Goal: Task Accomplishment & Management: Manage account settings

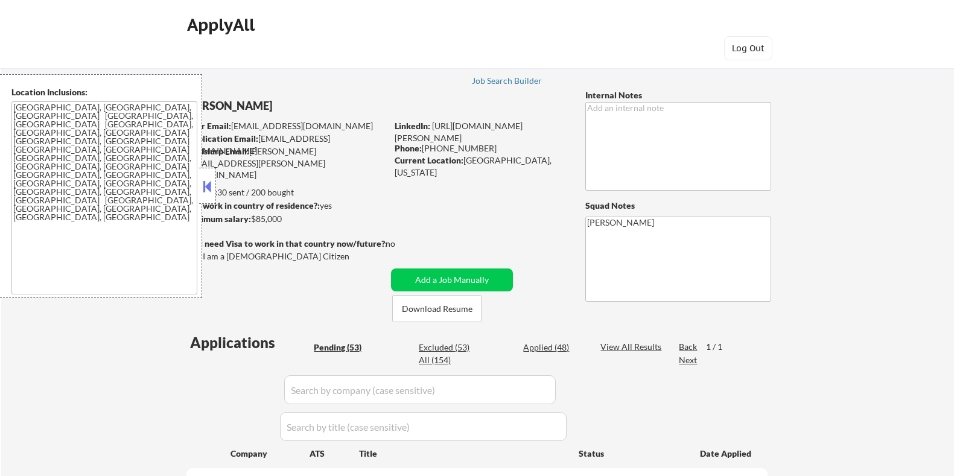
select select ""pending""
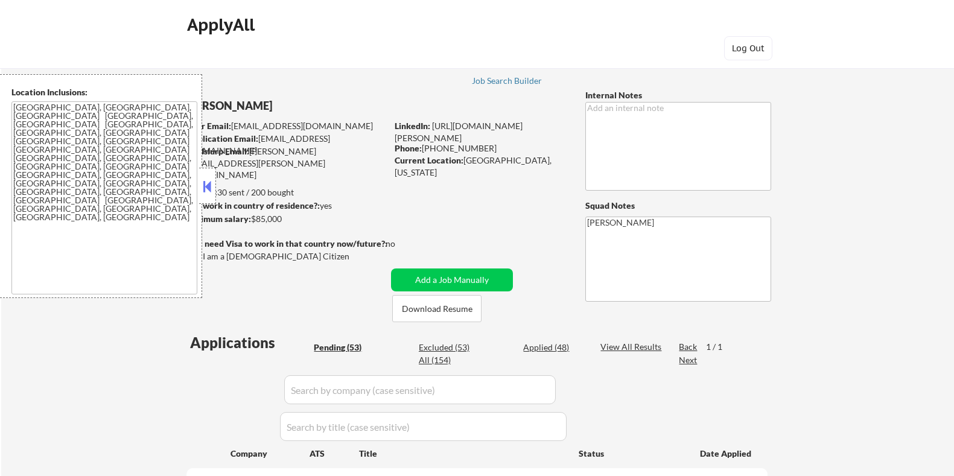
select select ""pending""
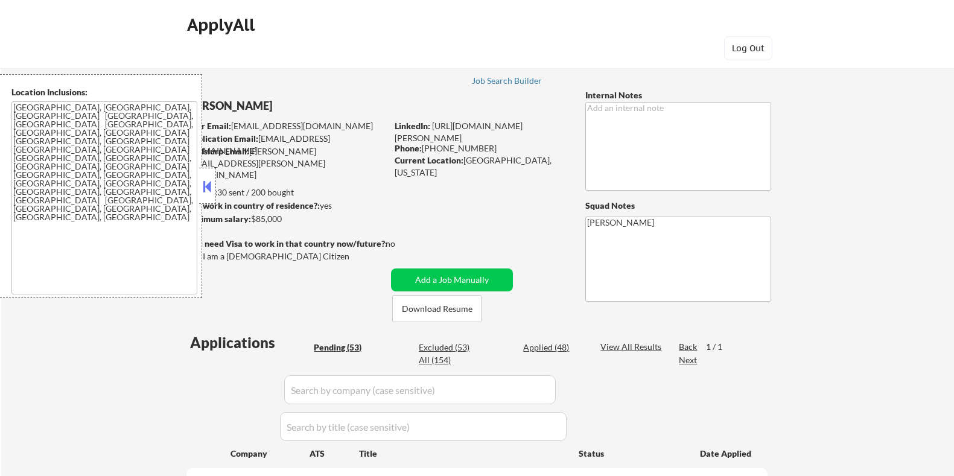
select select ""pending""
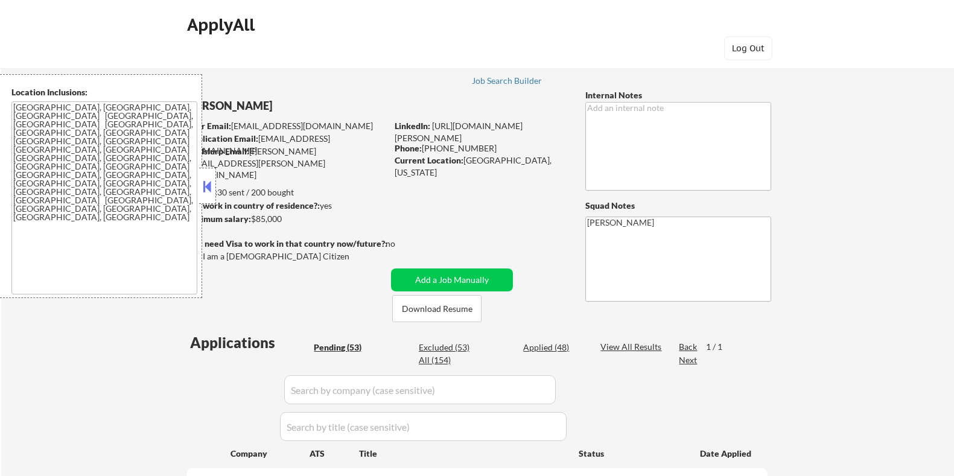
select select ""pending""
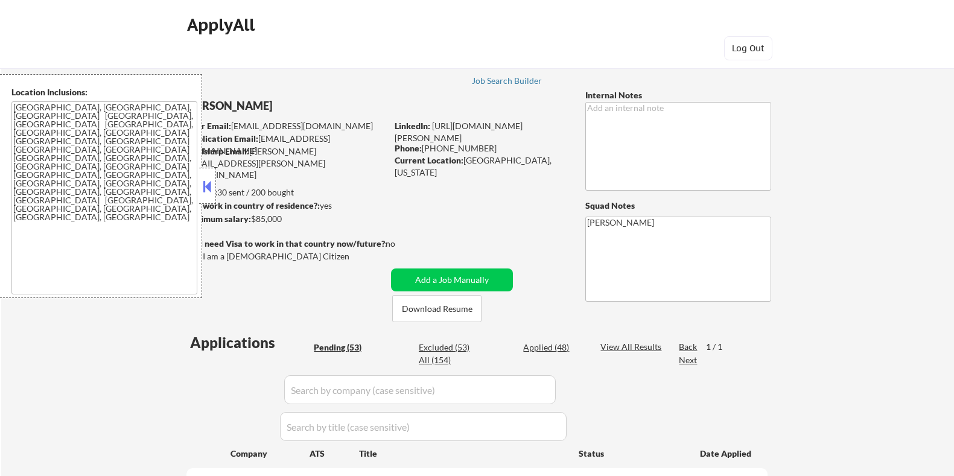
select select ""pending""
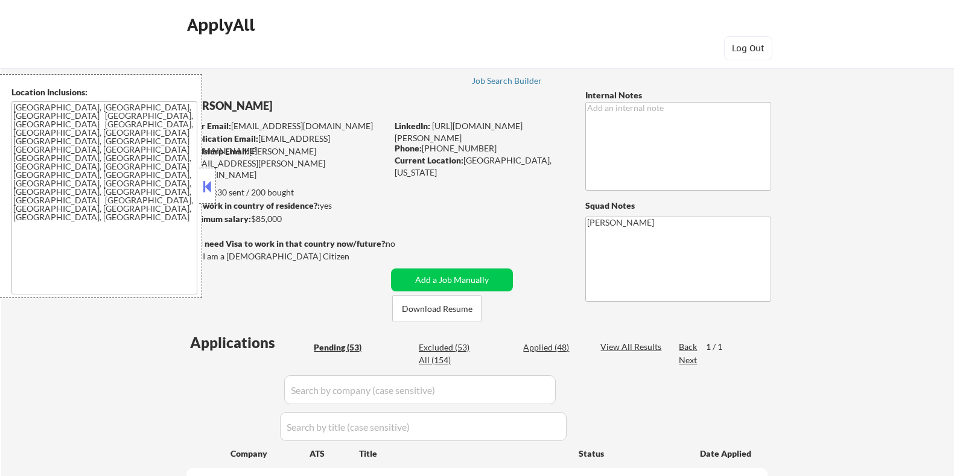
select select ""pending""
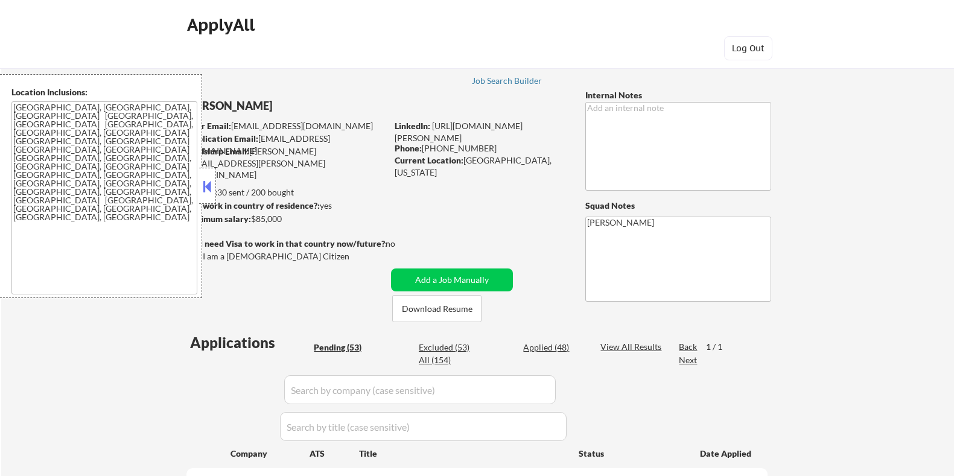
select select ""pending""
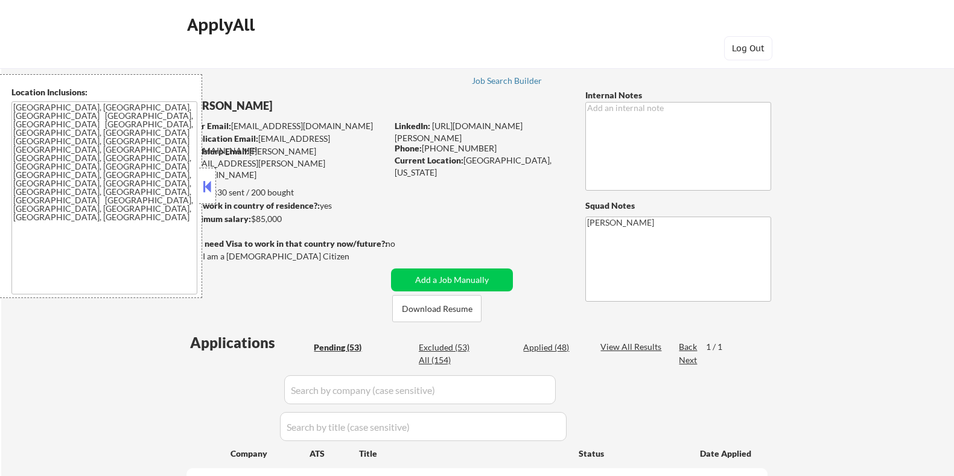
select select ""pending""
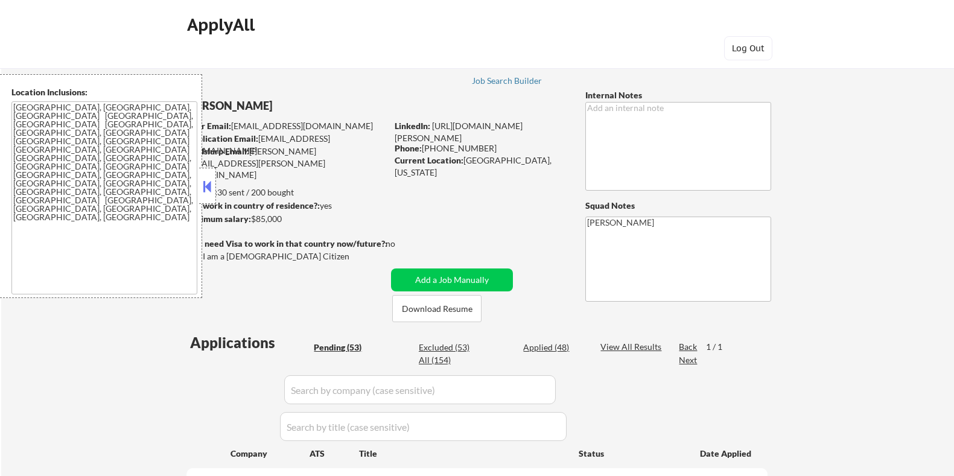
select select ""pending""
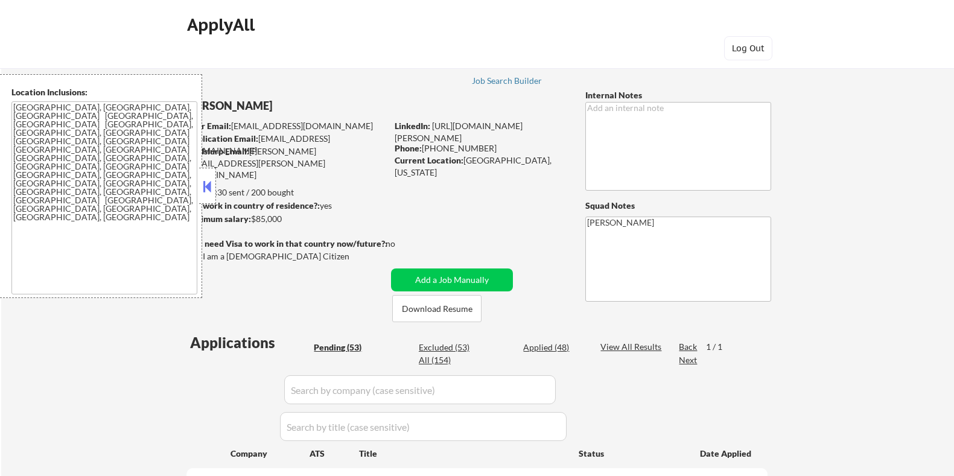
select select ""pending""
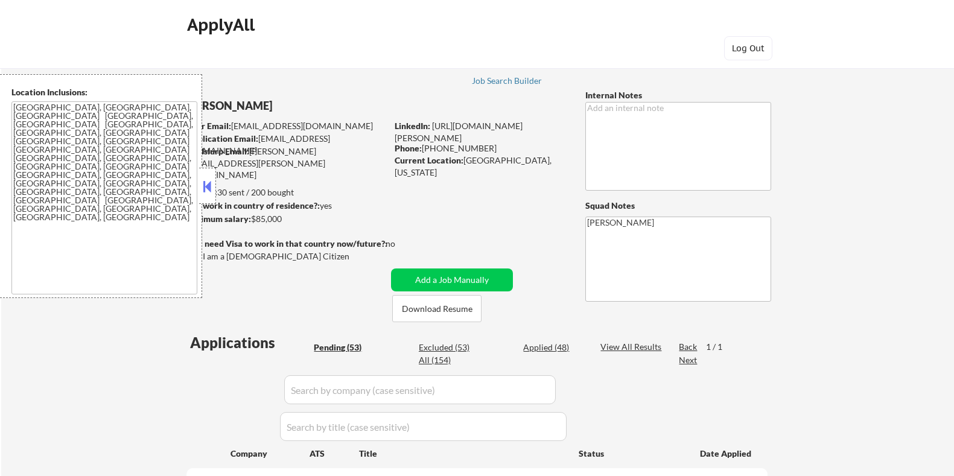
select select ""pending""
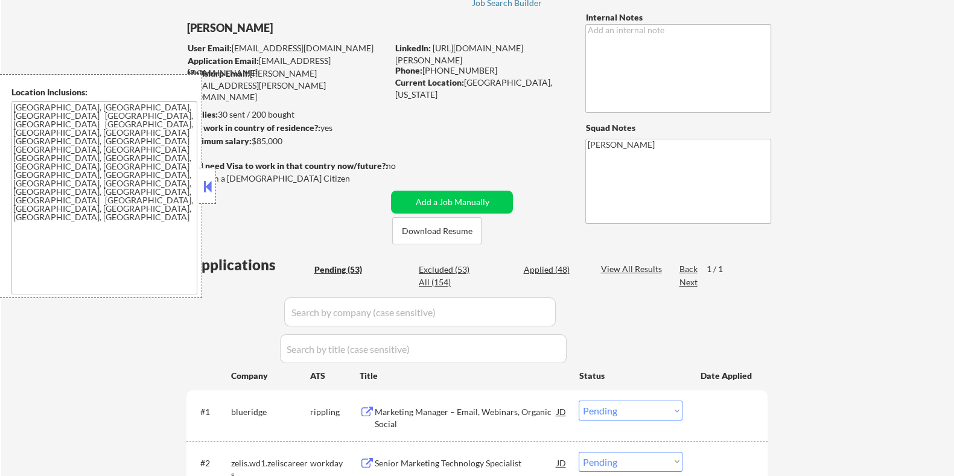
scroll to position [72, 0]
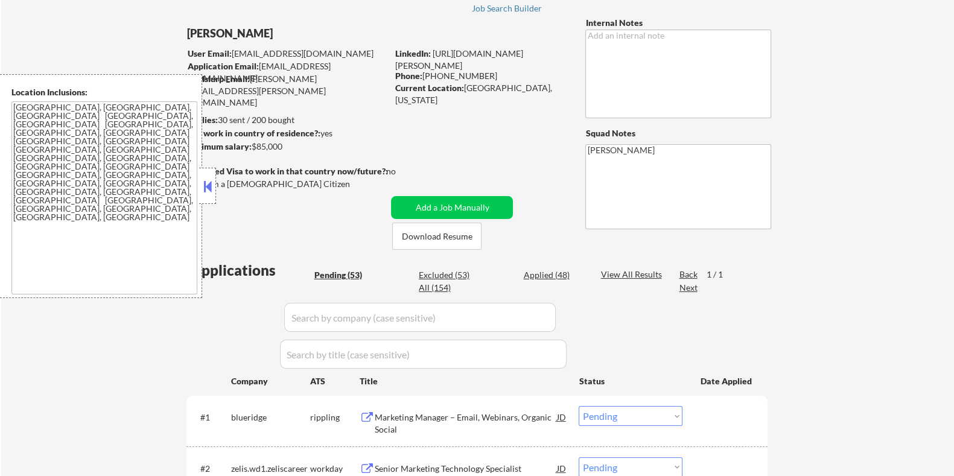
click at [207, 182] on button at bounding box center [207, 186] width 13 height 18
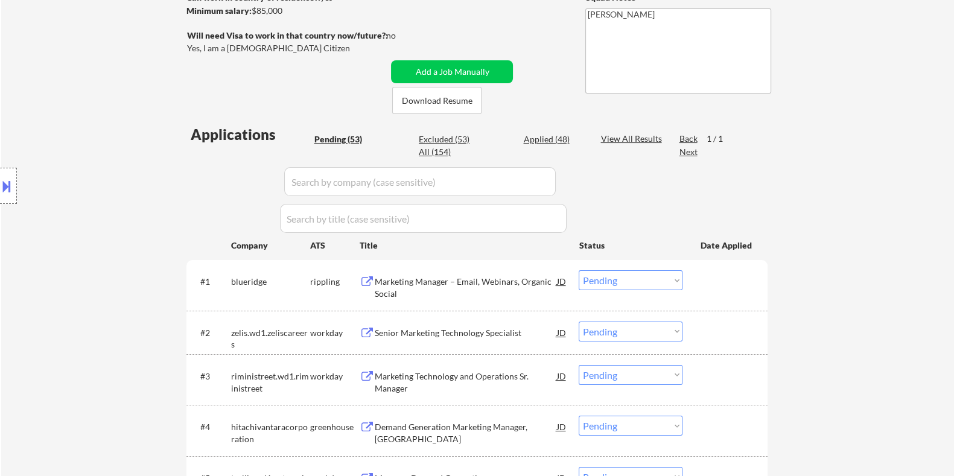
scroll to position [223, 0]
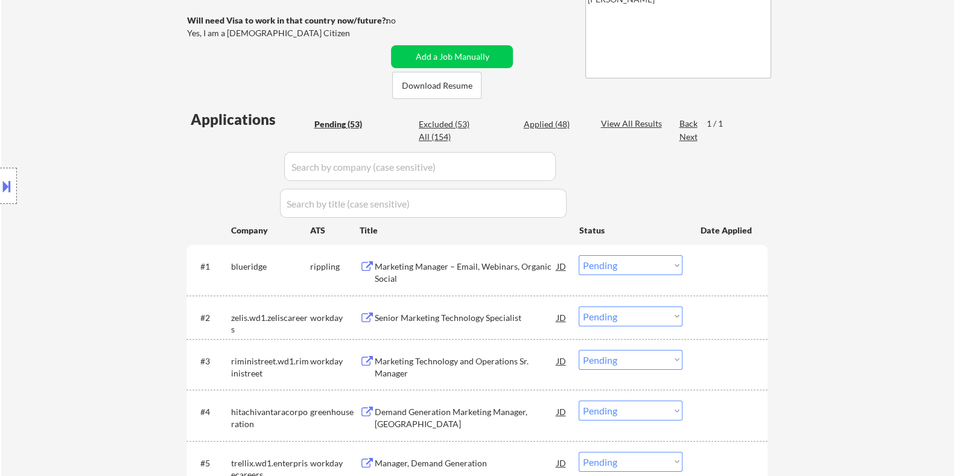
click at [644, 262] on select "Choose an option... Pending Applied Excluded (Questions) Excluded (Expired) Exc…" at bounding box center [630, 265] width 104 height 20
click at [578, 255] on select "Choose an option... Pending Applied Excluded (Questions) Excluded (Expired) Exc…" at bounding box center [630, 265] width 104 height 20
select select ""pending""
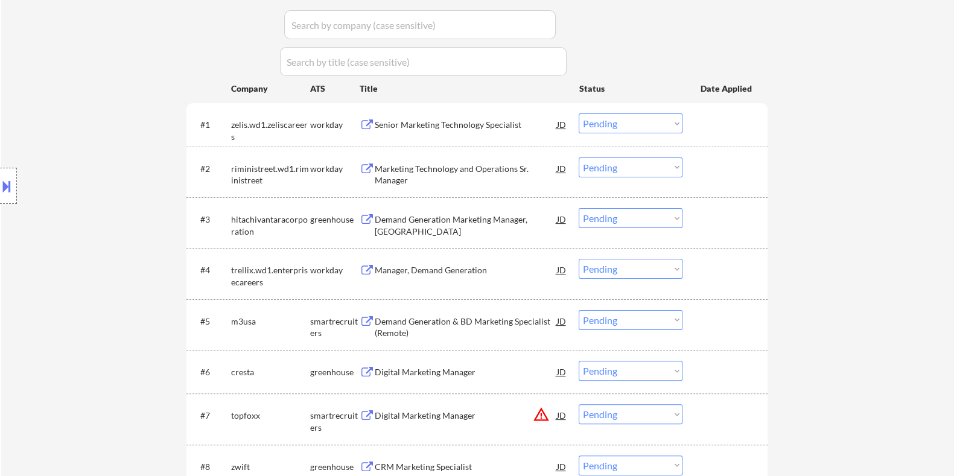
scroll to position [374, 0]
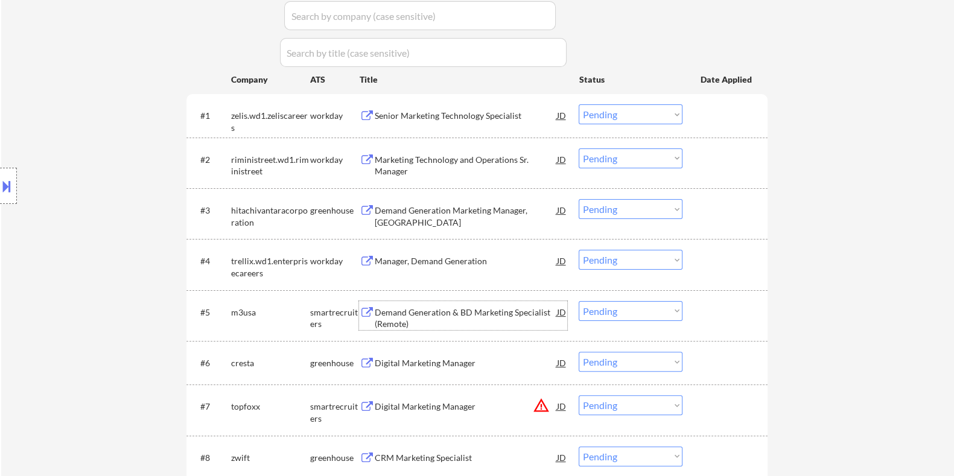
click at [376, 309] on div "Demand Generation & BD Marketing Specialist (Remote)" at bounding box center [465, 318] width 182 height 24
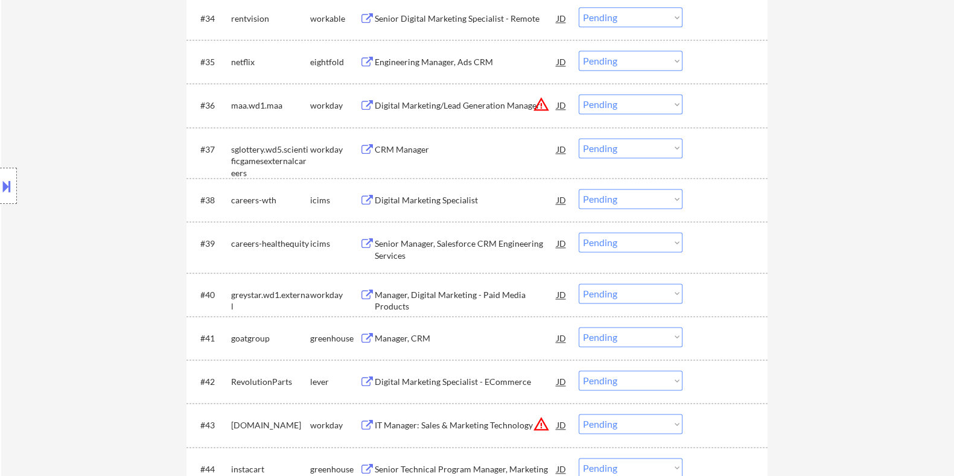
scroll to position [2183, 0]
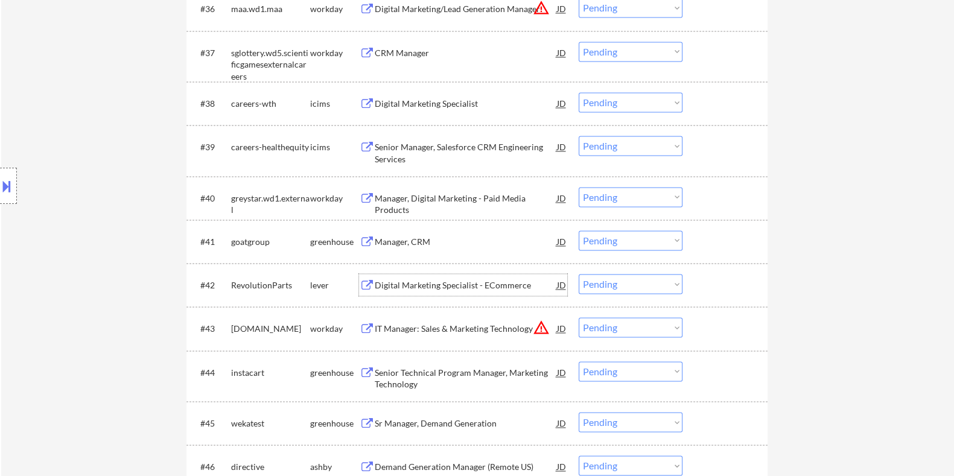
click at [418, 284] on div "Digital Marketing Specialist - ECommerce" at bounding box center [465, 285] width 182 height 12
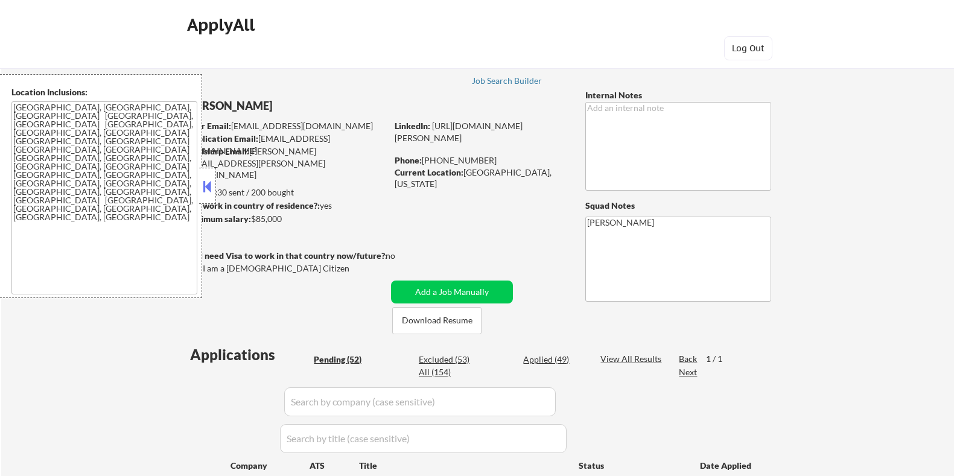
select select ""pending""
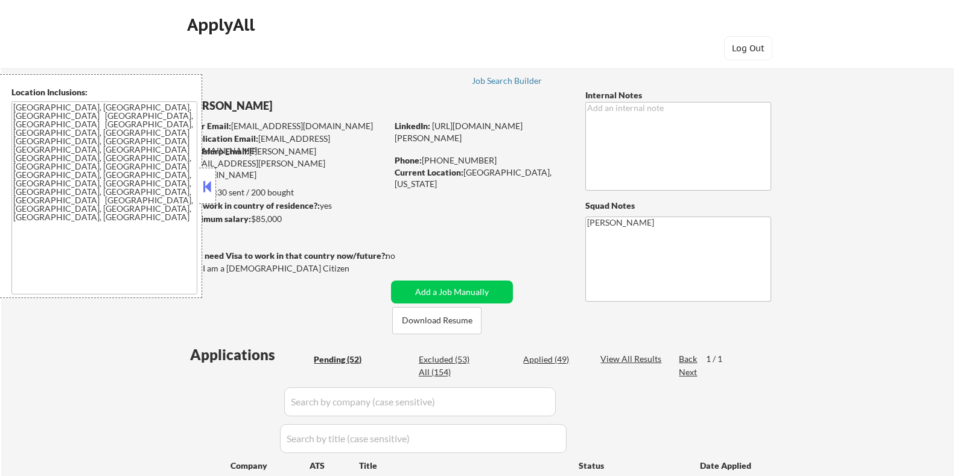
select select ""pending""
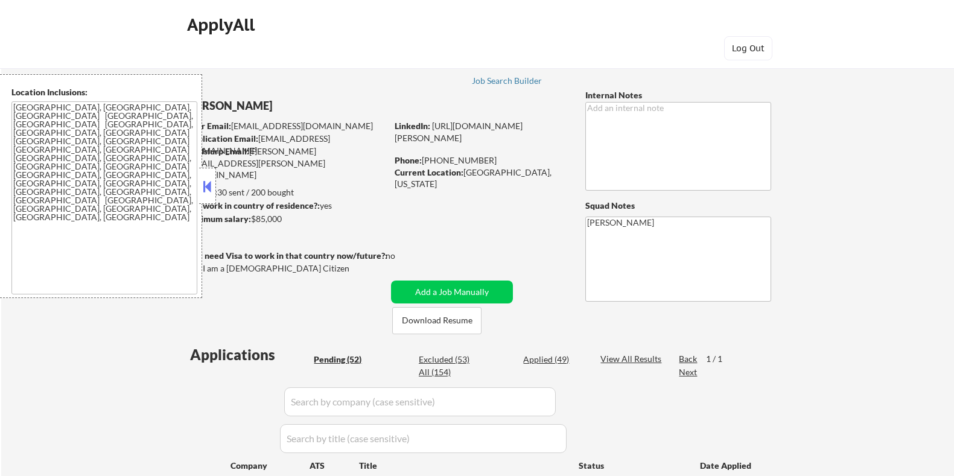
select select ""pending""
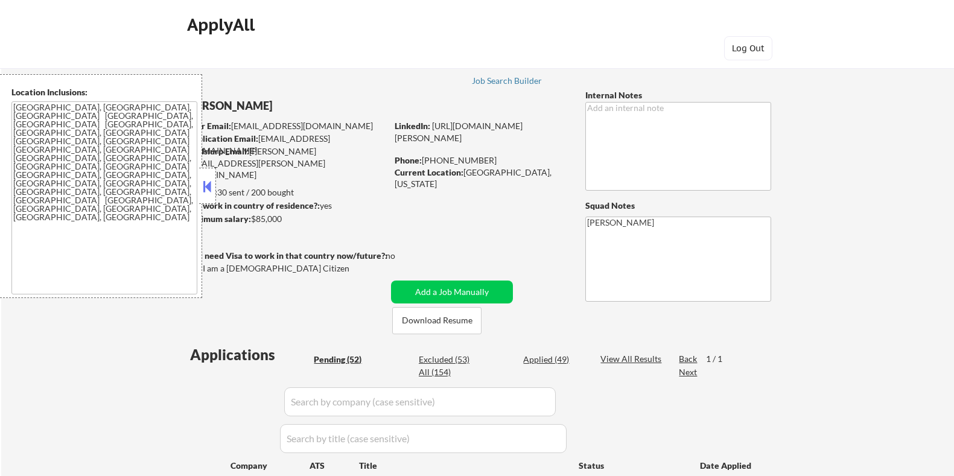
select select ""pending""
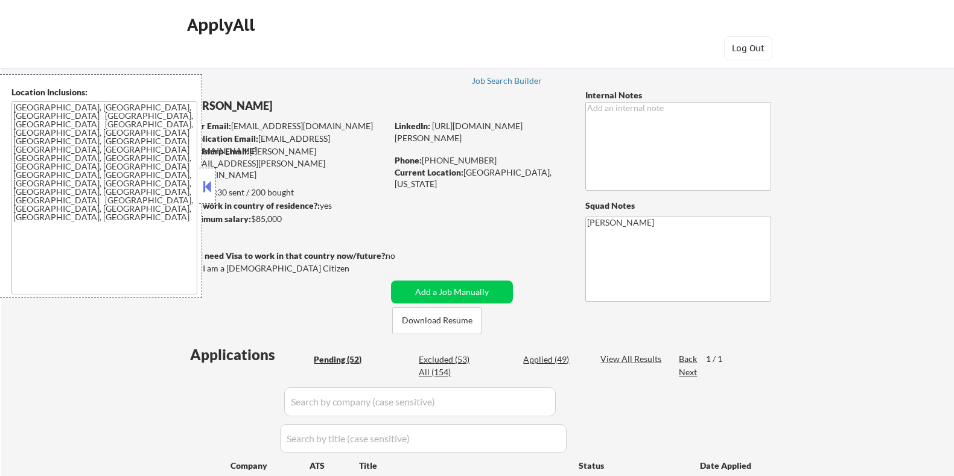
select select ""pending""
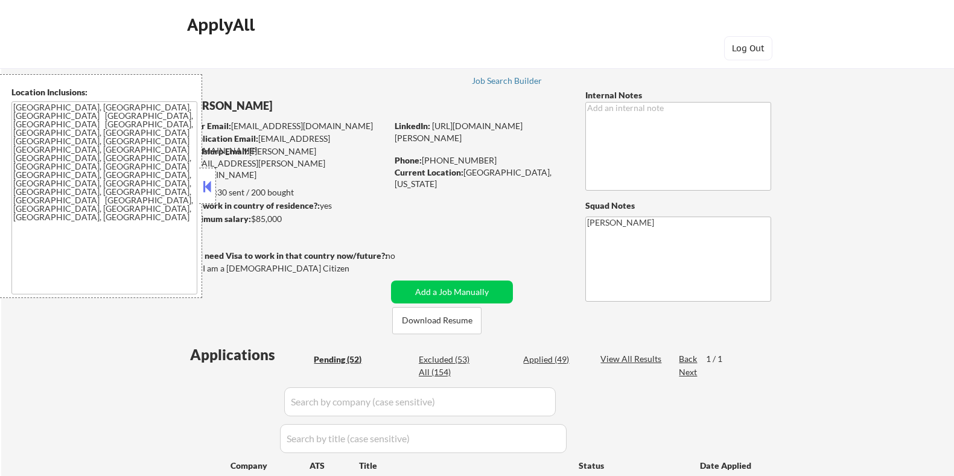
select select ""pending""
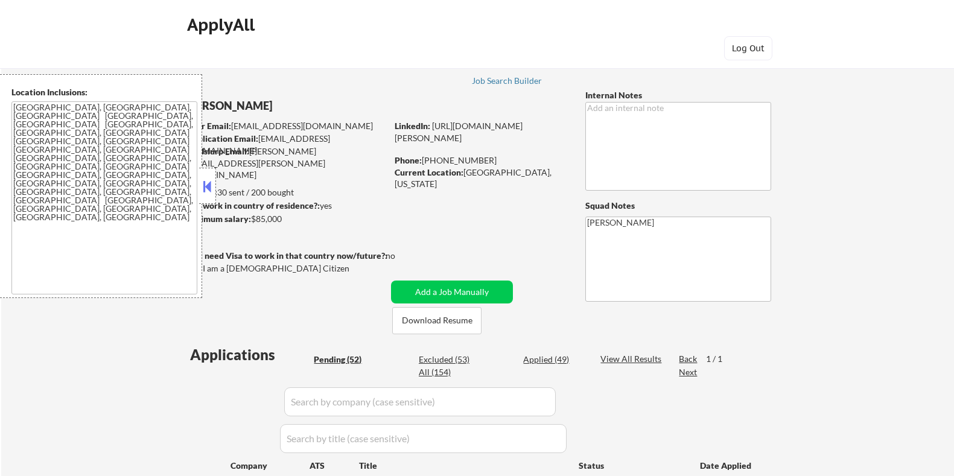
select select ""pending""
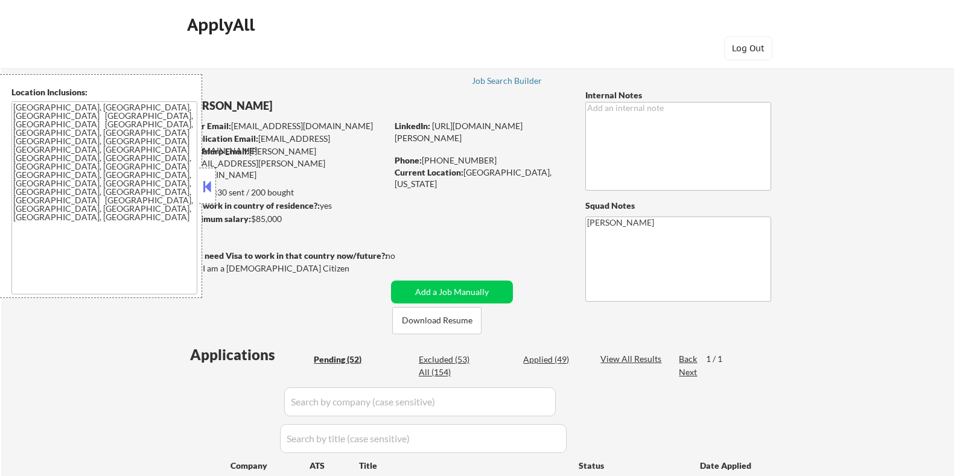
select select ""pending""
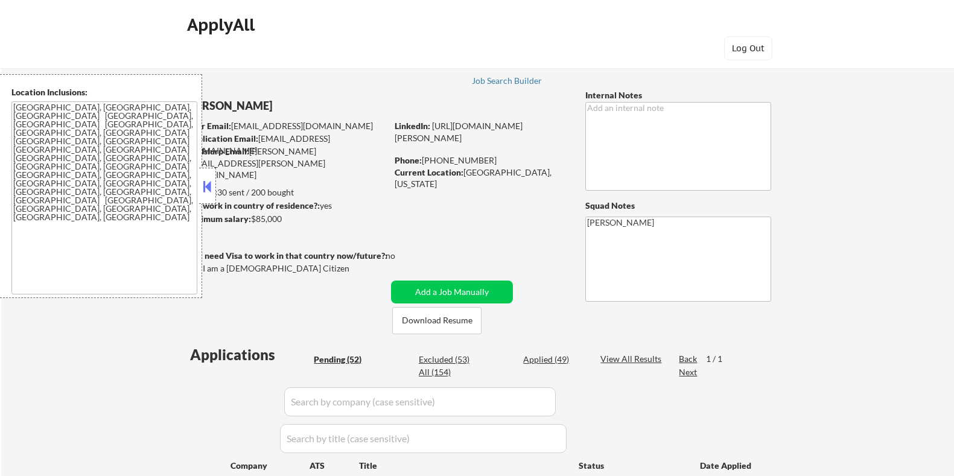
select select ""pending""
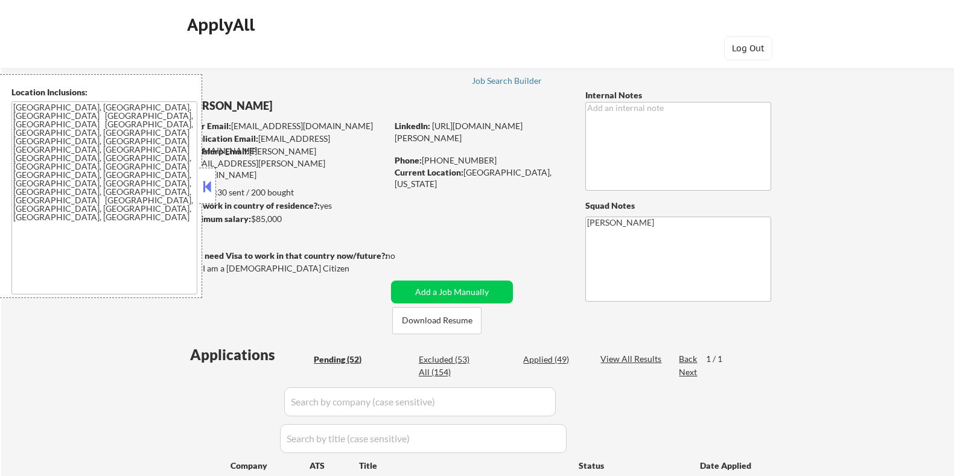
select select ""pending""
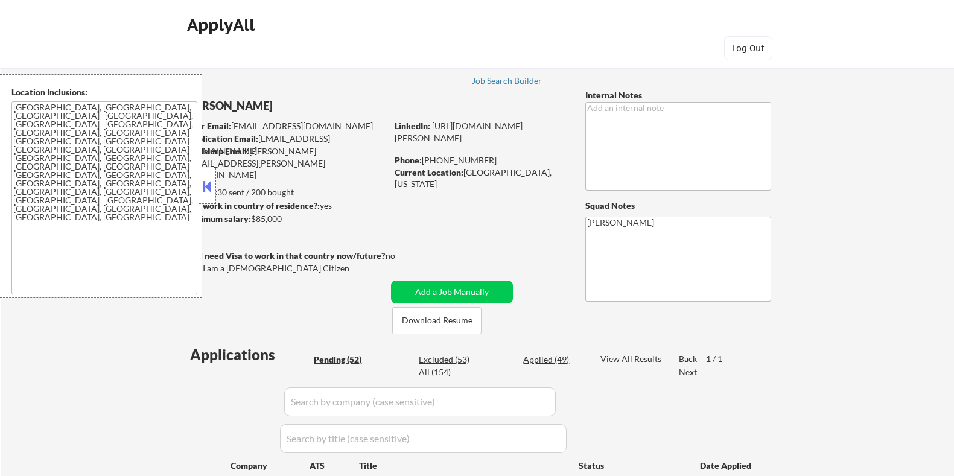
select select ""pending""
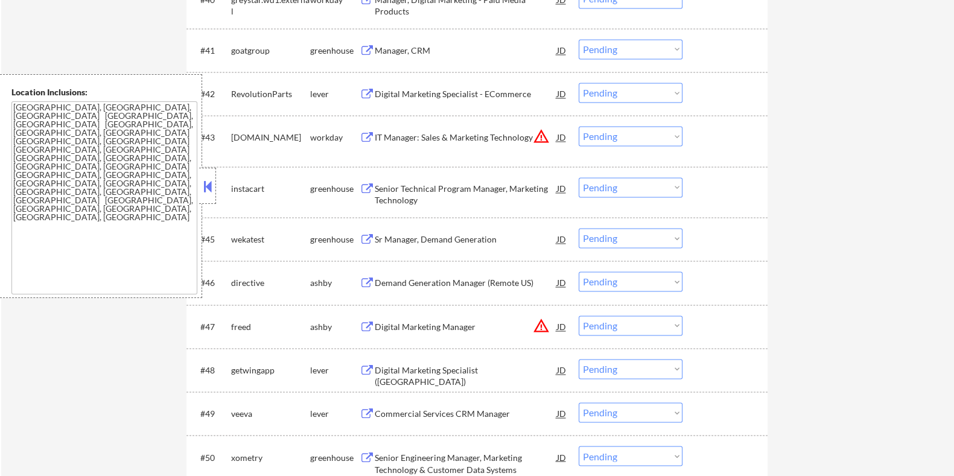
scroll to position [2491, 0]
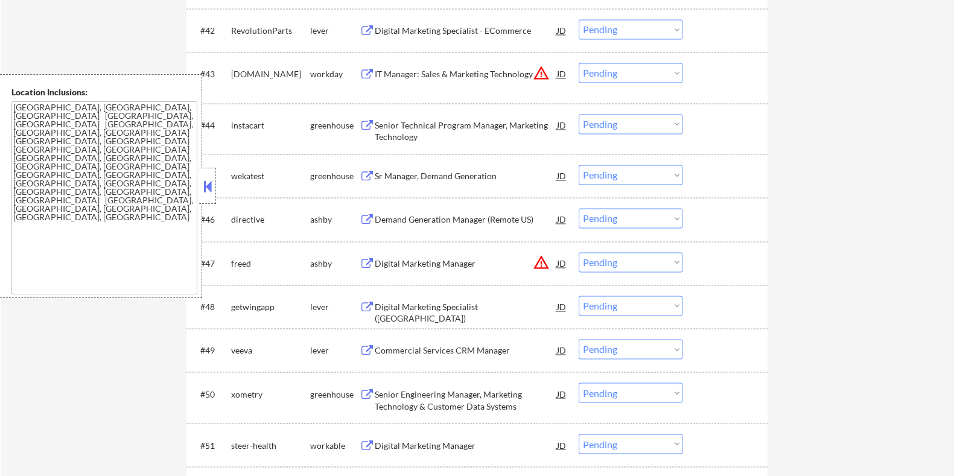
click at [351, 308] on div "lever" at bounding box center [333, 307] width 49 height 12
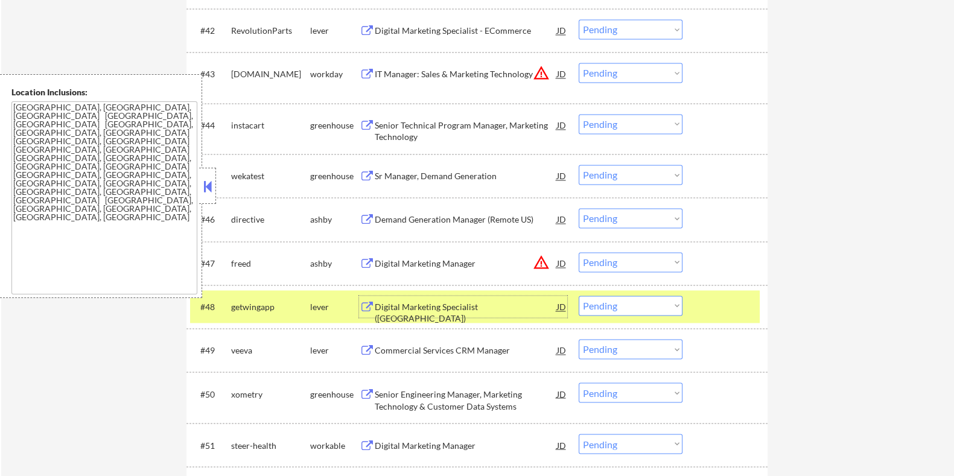
click at [420, 308] on div "Digital Marketing Specialist ([GEOGRAPHIC_DATA])" at bounding box center [465, 313] width 182 height 24
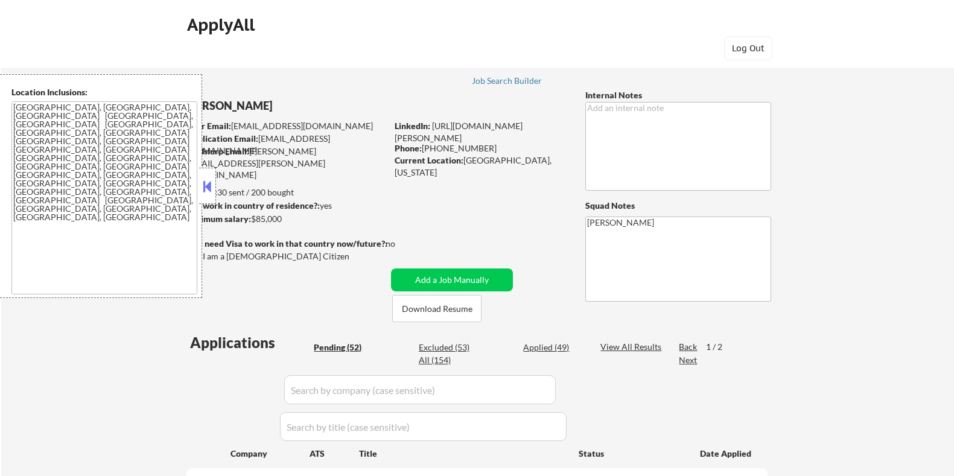
select select ""pending""
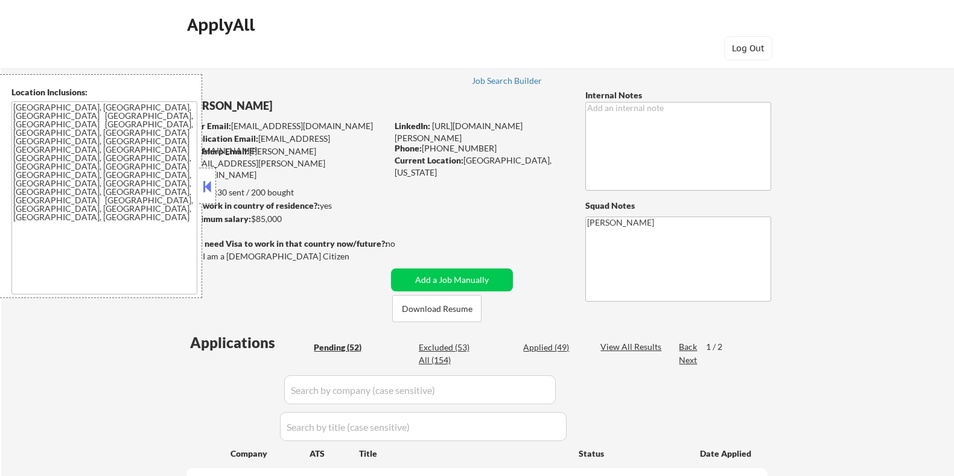
select select ""pending""
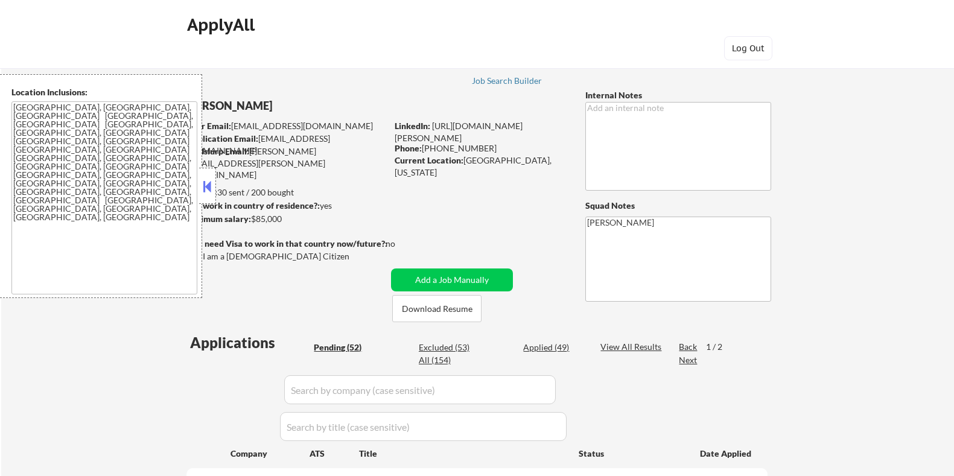
select select ""pending""
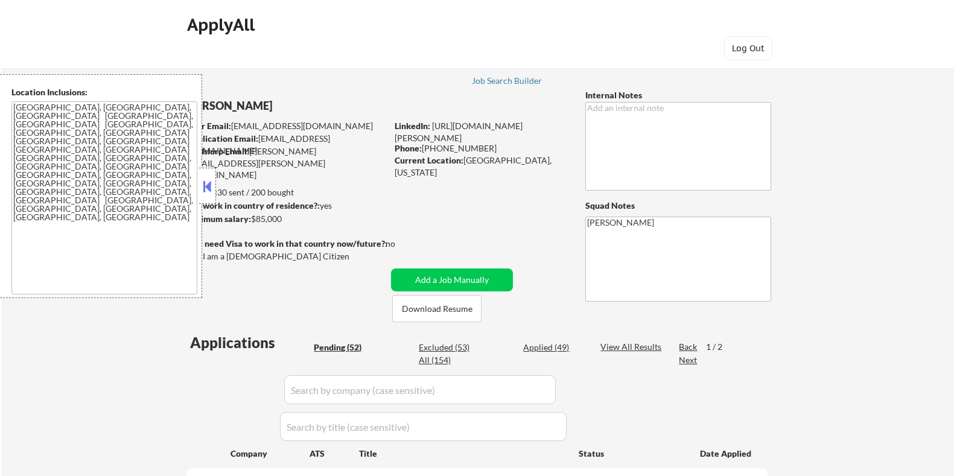
select select ""pending""
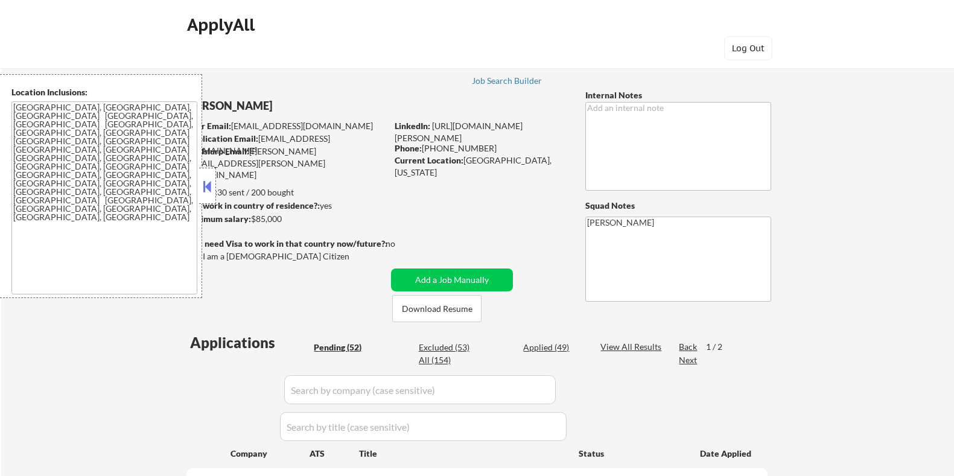
select select ""pending""
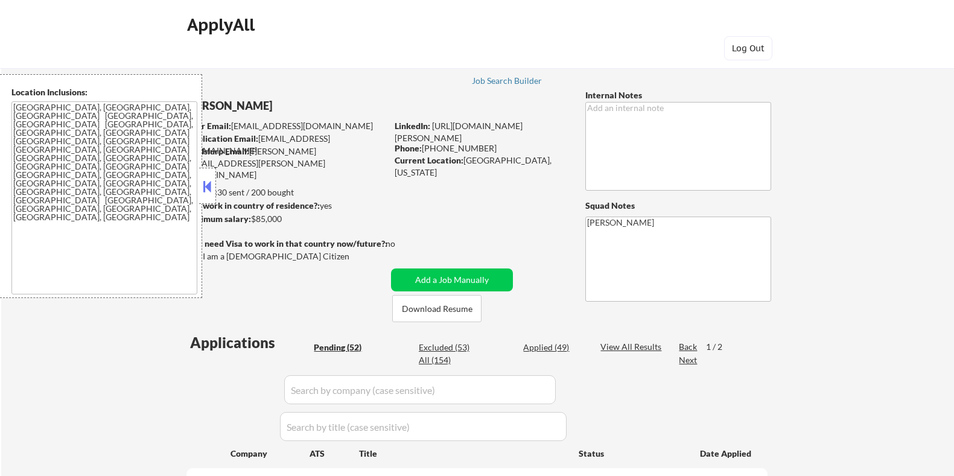
select select ""pending""
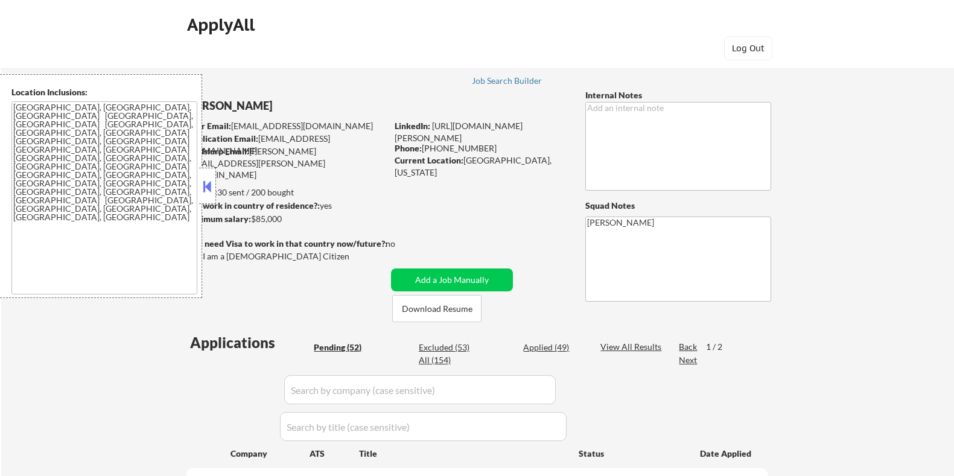
select select ""pending""
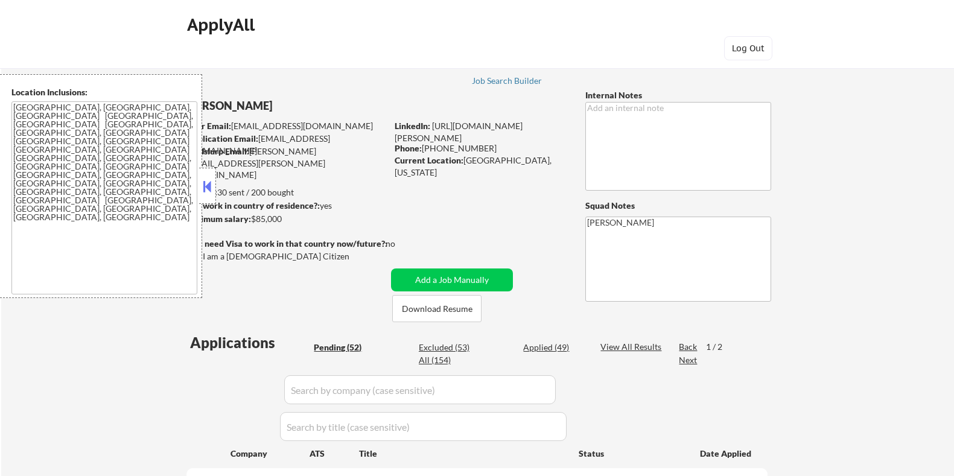
select select ""pending""
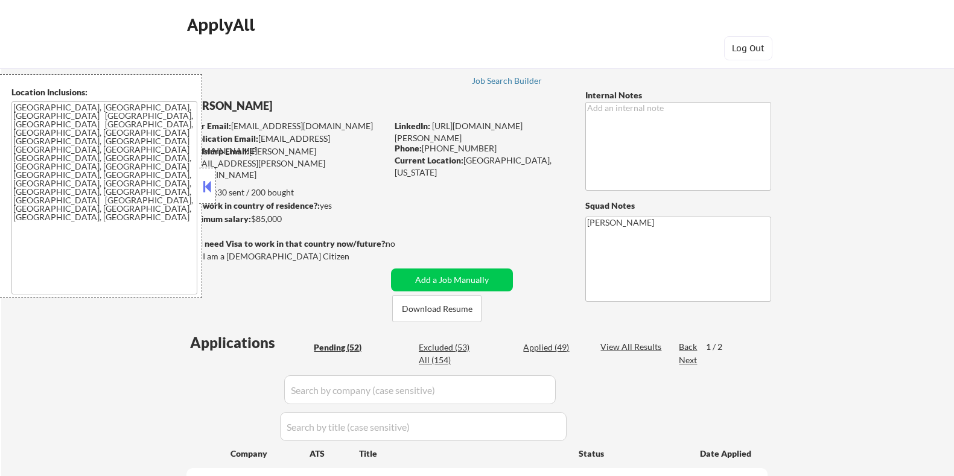
select select ""pending""
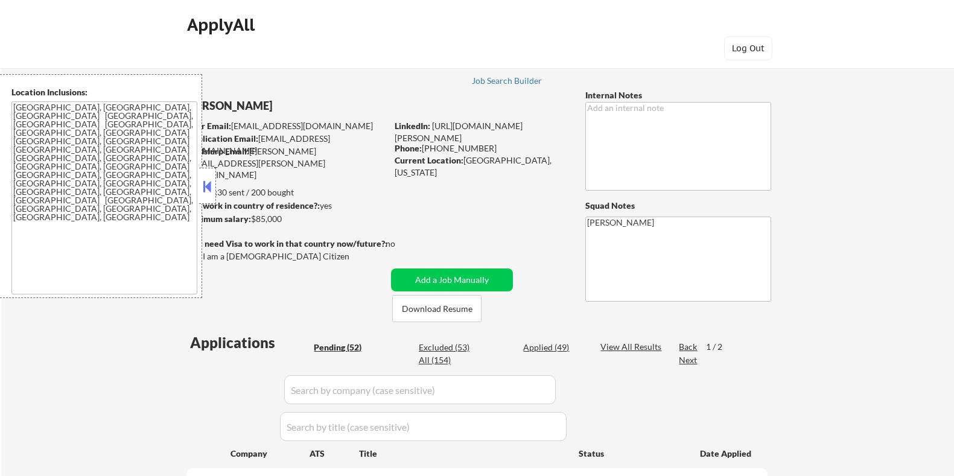
select select ""pending""
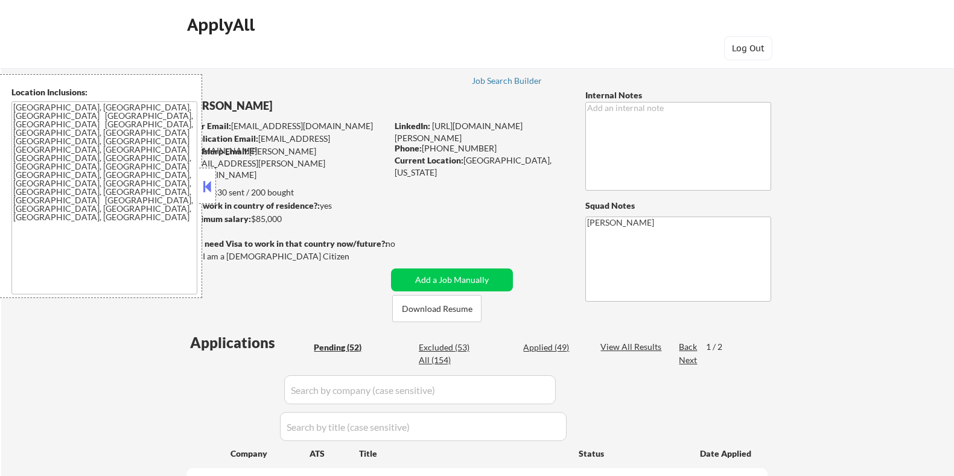
select select ""pending""
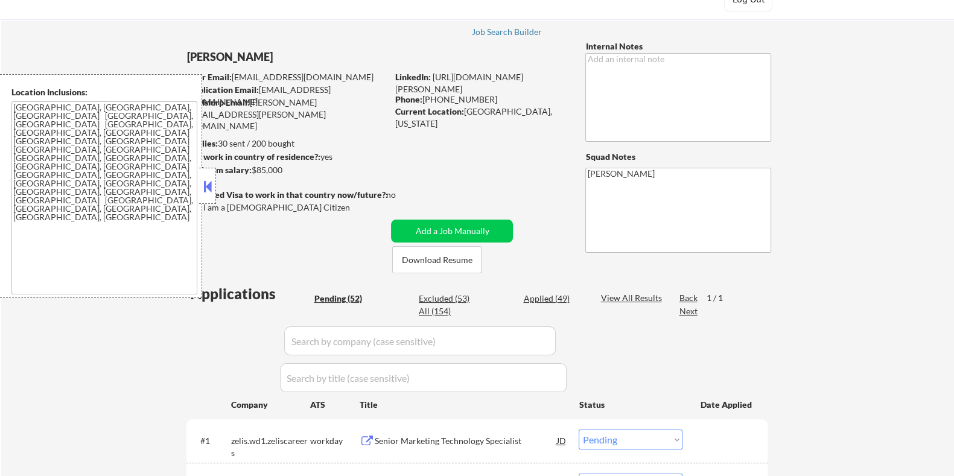
scroll to position [41, 0]
